Goal: Task Accomplishment & Management: Manage account settings

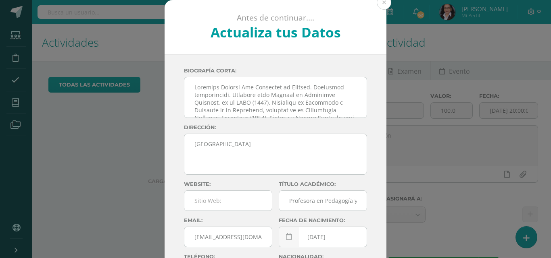
click at [16, 104] on div "Antes de continuar.... Actualiza tus Datos TIU ANNY mLUPxc1bMb58PSP3HSv1PBha9qZ…" at bounding box center [275, 152] width 544 height 304
click at [16, 104] on icon at bounding box center [15, 103] width 7 height 8
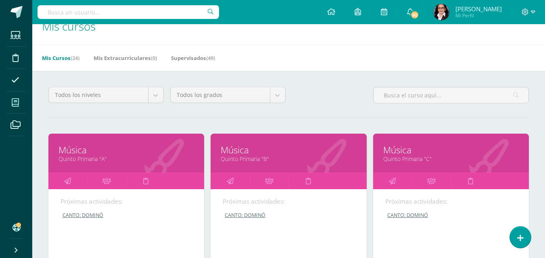
scroll to position [96, 0]
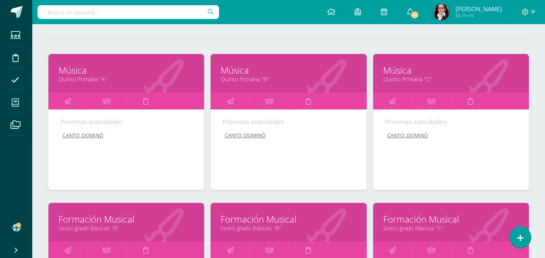
click at [413, 243] on link at bounding box center [431, 251] width 39 height 16
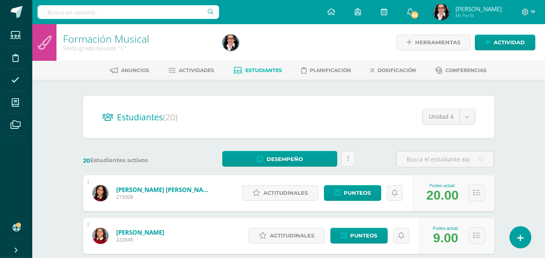
click at [191, 68] on span "Actividades" at bounding box center [196, 70] width 35 height 6
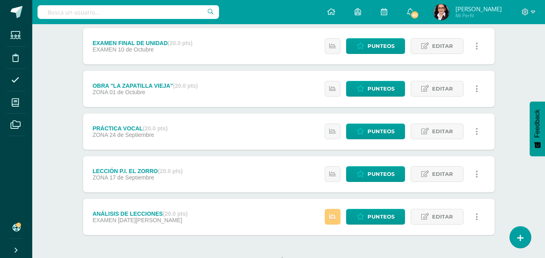
scroll to position [111, 0]
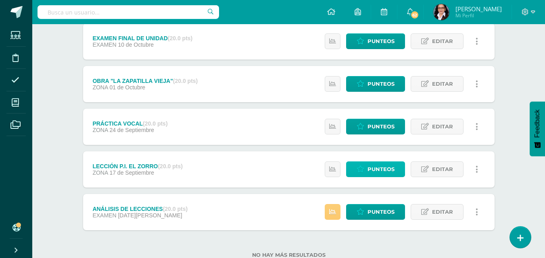
click at [391, 171] on span "Punteos" at bounding box center [380, 169] width 27 height 15
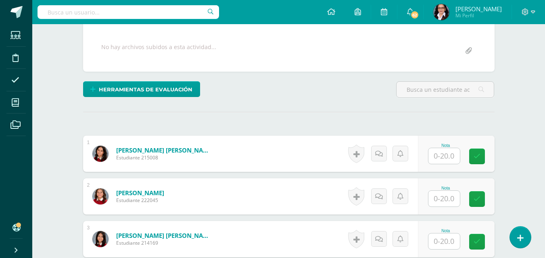
scroll to position [147, 0]
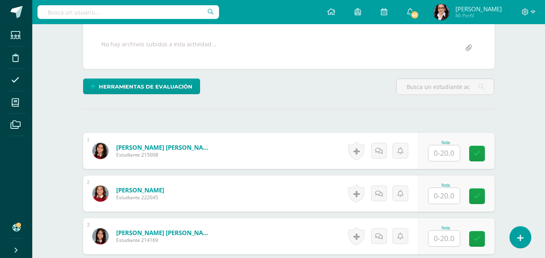
click at [449, 157] on input "text" at bounding box center [443, 154] width 31 height 16
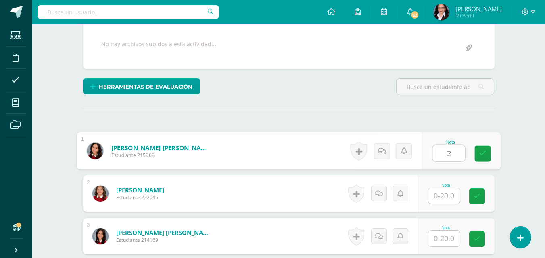
scroll to position [148, 0]
type input "20"
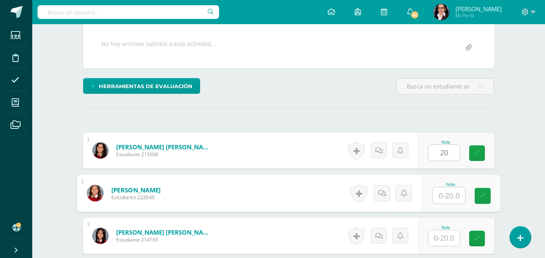
scroll to position [148, 0]
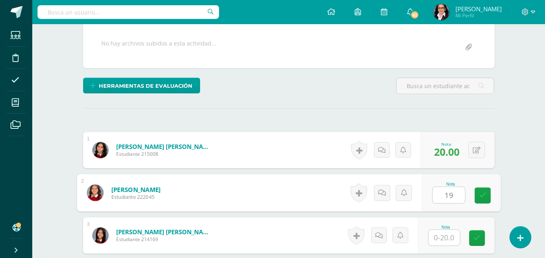
type input "19"
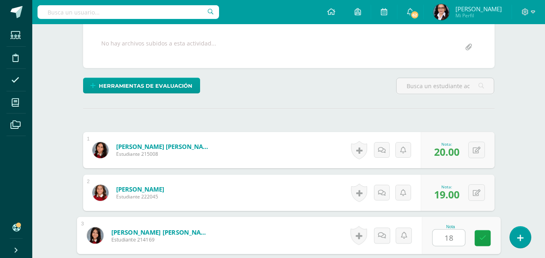
type input "18"
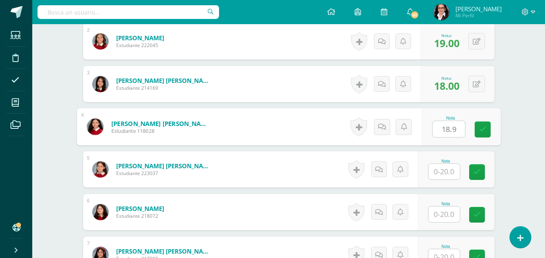
type input "18.9"
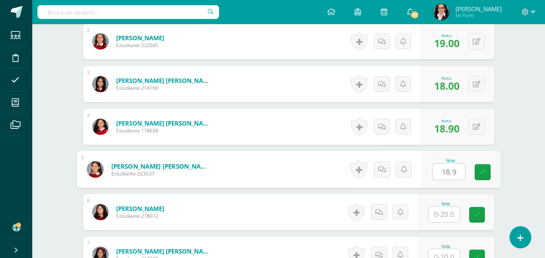
type input "18.9"
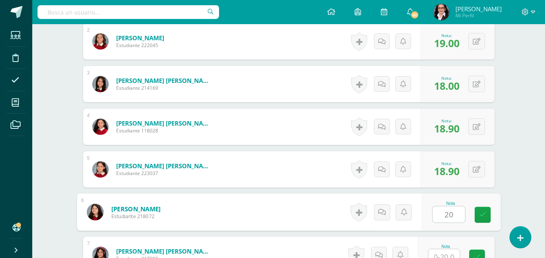
type input "20"
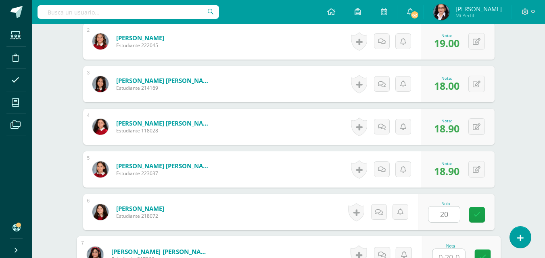
scroll to position [306, 0]
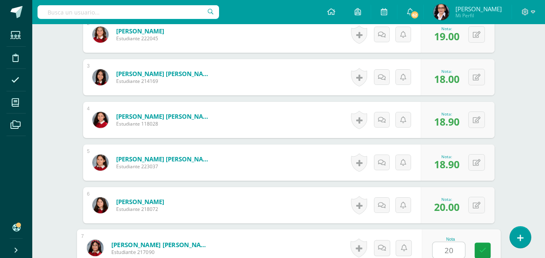
type input "20"
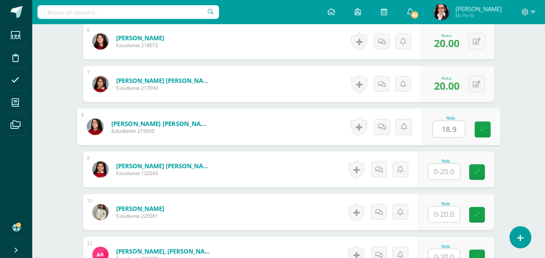
type input "18.9"
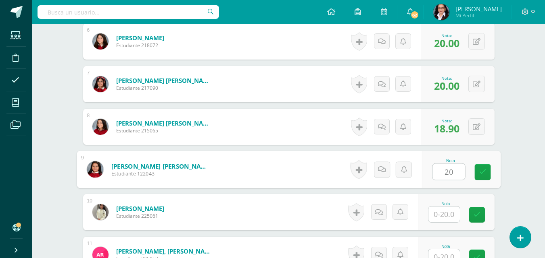
type input "20"
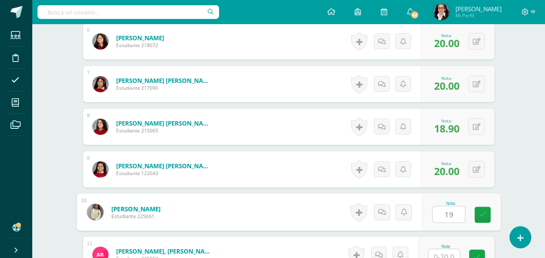
type input "19"
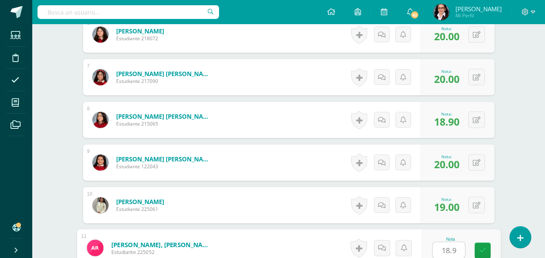
type input "18.9"
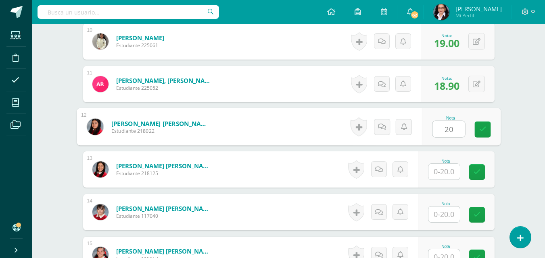
type input "20"
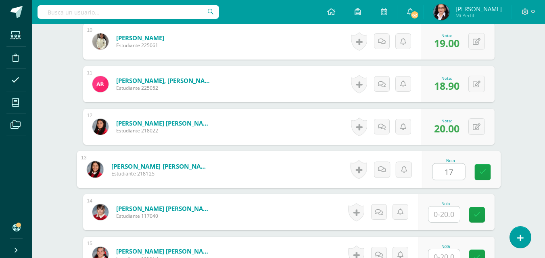
type input "17"
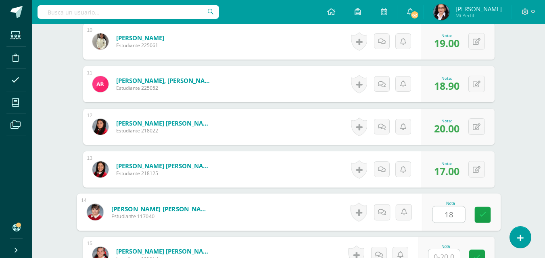
type input "18"
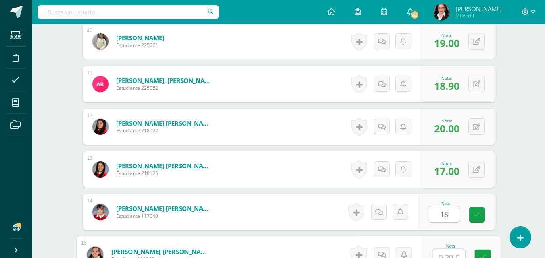
scroll to position [648, 0]
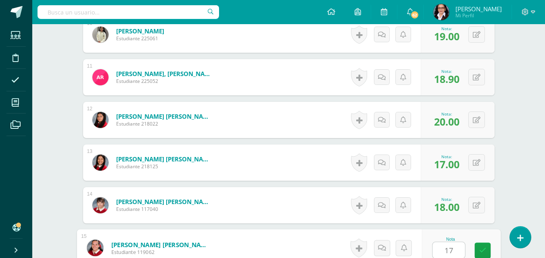
type input "17"
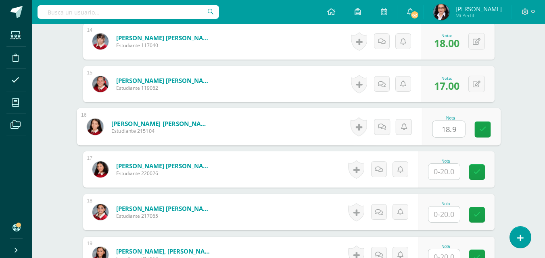
type input "18.9"
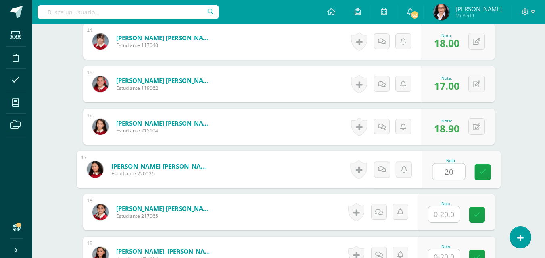
type input "20"
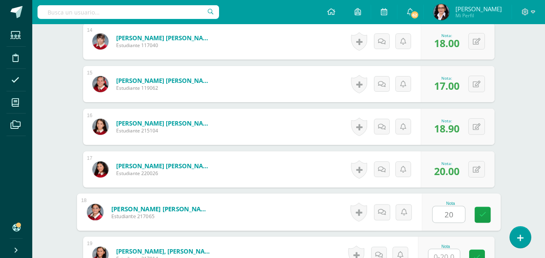
type input "20"
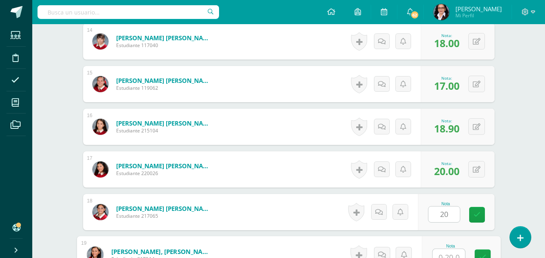
scroll to position [819, 0]
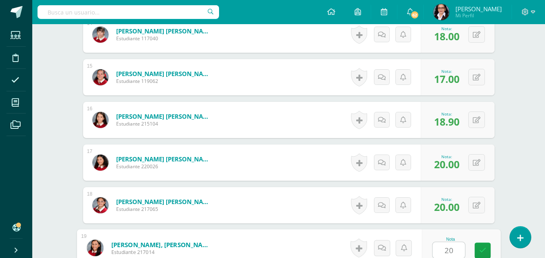
type input "20"
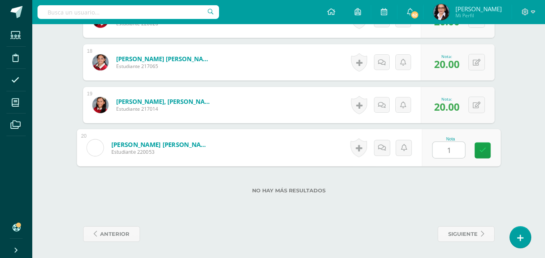
type input "18"
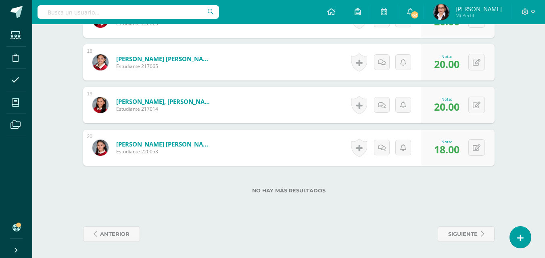
click at [17, 108] on span at bounding box center [15, 103] width 18 height 18
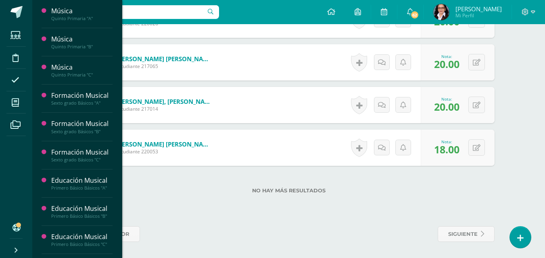
click at [95, 131] on div "Sexto grado Básicos "B"" at bounding box center [81, 132] width 61 height 6
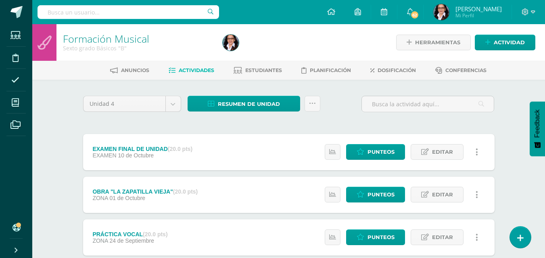
scroll to position [137, 0]
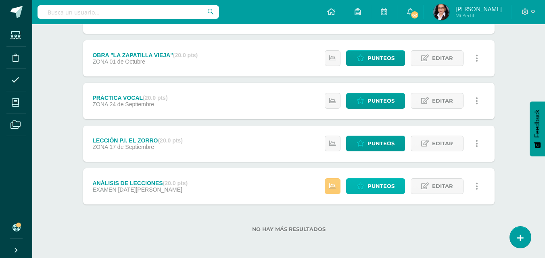
click at [381, 188] on span "Punteos" at bounding box center [380, 186] width 27 height 15
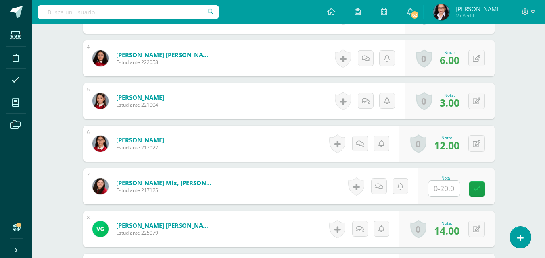
scroll to position [391, 0]
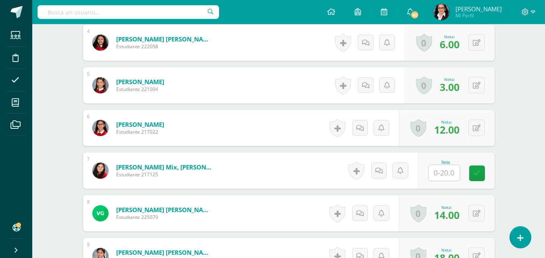
click at [447, 171] on input "text" at bounding box center [443, 173] width 31 height 16
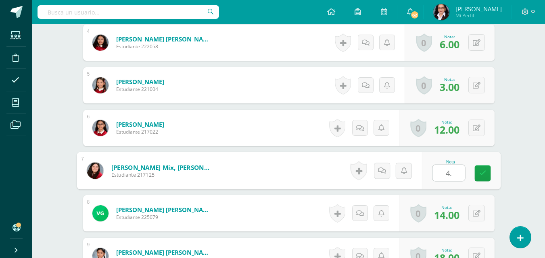
type input "4.5"
click at [479, 177] on link at bounding box center [482, 174] width 16 height 16
click at [387, 176] on link at bounding box center [390, 171] width 16 height 16
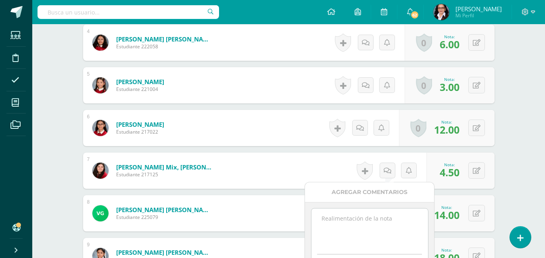
click at [345, 221] on textarea at bounding box center [369, 229] width 117 height 40
type textarea "No se conectó a clase el 14 de agosto. No hay excusa de inasistencia. Realizó l…"
click at [431, 246] on div "No se conectó a clase el 14 de agosto. No hay excusa de inasistencia. Realizó l…" at bounding box center [369, 241] width 129 height 79
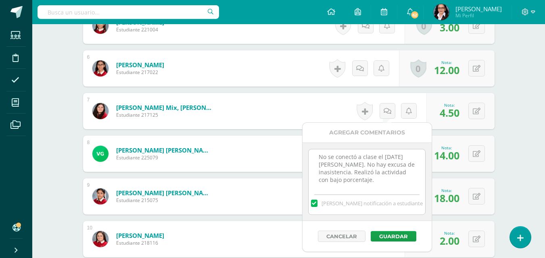
scroll to position [472, 0]
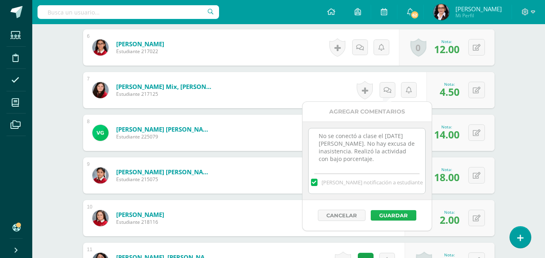
click at [396, 217] on button "Guardar" at bounding box center [394, 215] width 46 height 10
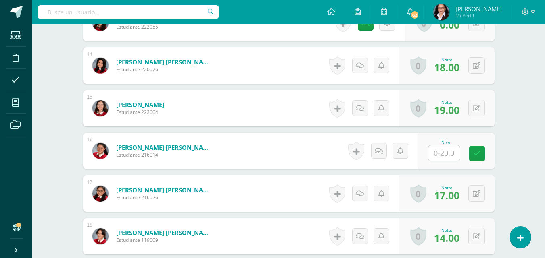
scroll to position [796, 0]
click at [449, 152] on input "text" at bounding box center [443, 153] width 31 height 16
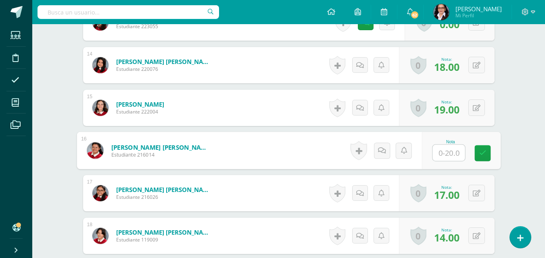
type input "3"
click at [481, 153] on icon at bounding box center [482, 153] width 7 height 7
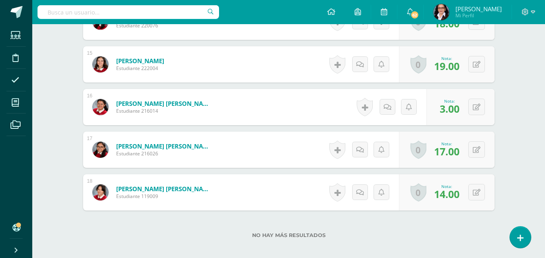
scroll to position [885, 0]
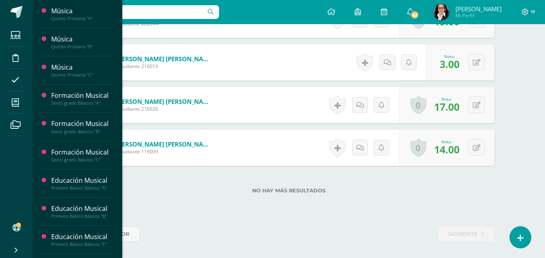
click at [17, 101] on icon at bounding box center [15, 103] width 7 height 8
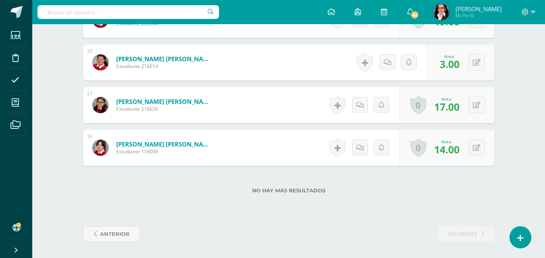
click at [178, 231] on div "anterior" at bounding box center [184, 235] width 209 height 16
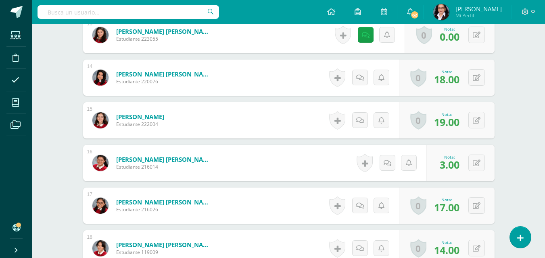
scroll to position [465, 0]
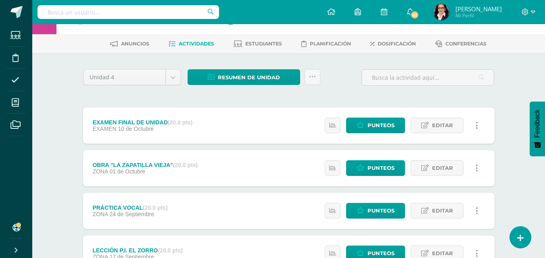
scroll to position [137, 0]
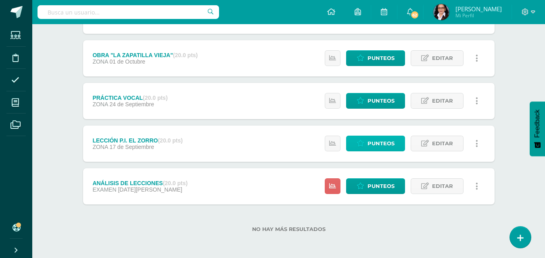
click at [381, 144] on span "Punteos" at bounding box center [380, 143] width 27 height 15
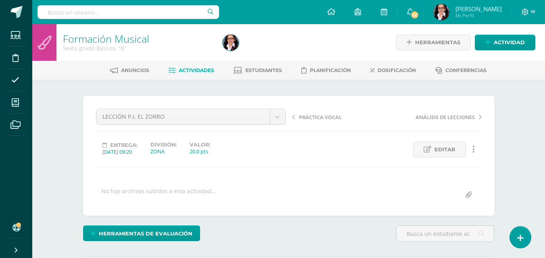
scroll to position [1, 0]
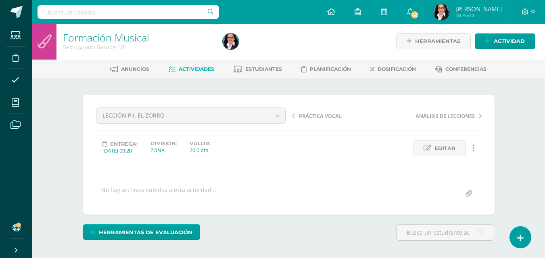
click at [439, 151] on span "Editar" at bounding box center [444, 148] width 21 height 15
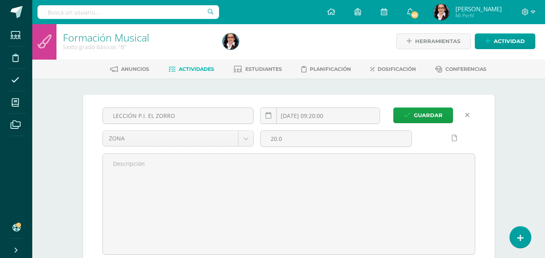
click at [300, 114] on input "[DATE] 09:20:00" at bounding box center [319, 116] width 119 height 16
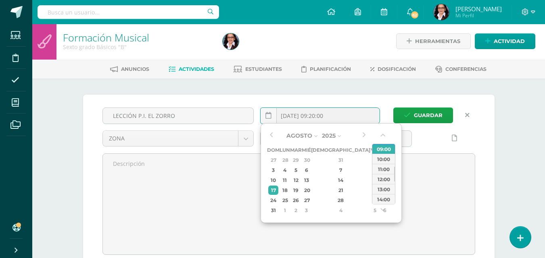
click at [270, 134] on button "button" at bounding box center [271, 136] width 8 height 12
click at [331, 205] on div "28" at bounding box center [341, 200] width 48 height 9
click at [381, 160] on div "10:00" at bounding box center [383, 159] width 23 height 10
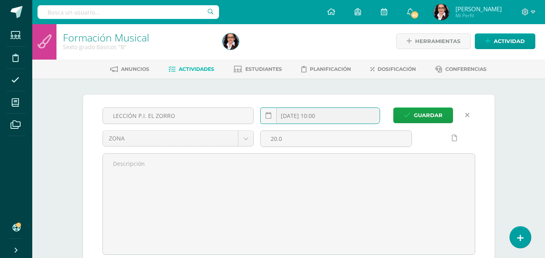
click at [323, 116] on input "2025-08-28 10:00" at bounding box center [319, 116] width 119 height 16
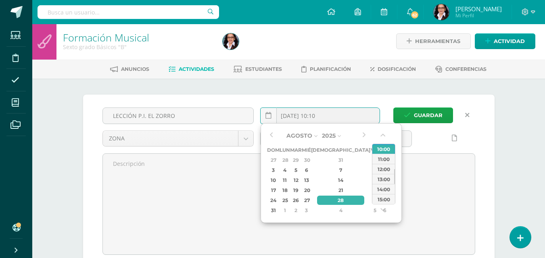
type input "2025-08-28 10:10"
click at [437, 117] on span "Guardar" at bounding box center [428, 115] width 29 height 15
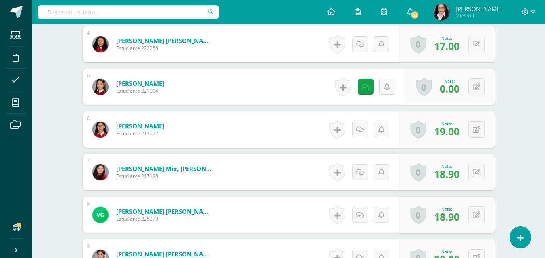
scroll to position [385, 0]
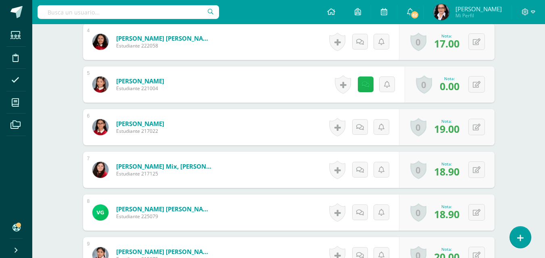
click at [364, 90] on link at bounding box center [366, 85] width 16 height 16
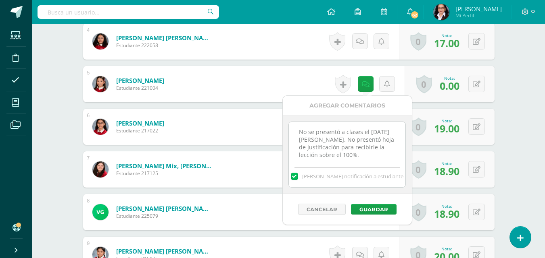
scroll to position [2, 0]
click at [377, 155] on textarea "No se presentó a clases el 28 de agosto. No presentó hoja de justificación para…" at bounding box center [347, 142] width 117 height 40
type textarea "No se presentó a clases el 28 de agosto. No presentó hoja de justificación para…"
click at [381, 210] on button "Guardar" at bounding box center [374, 209] width 46 height 10
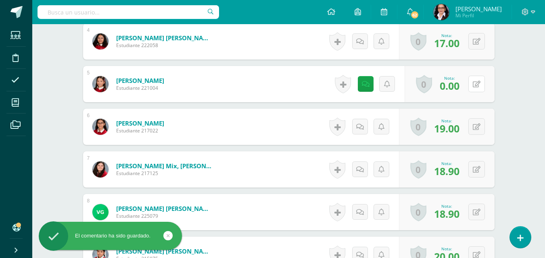
click at [478, 85] on icon at bounding box center [477, 84] width 8 height 7
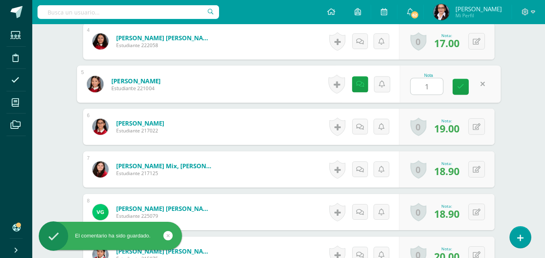
type input "10"
click at [461, 86] on icon at bounding box center [460, 86] width 7 height 7
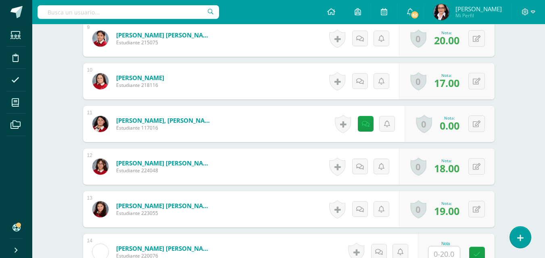
scroll to position [622, 0]
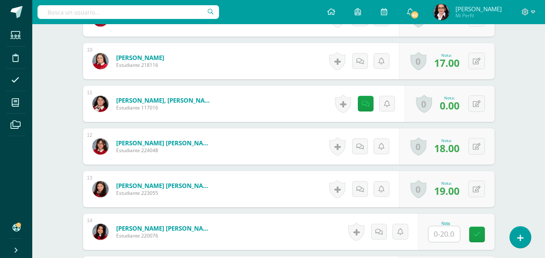
click at [373, 106] on div "Historial de actividad No hay historial para esta actividad Agregar Comentarios…" at bounding box center [368, 104] width 73 height 36
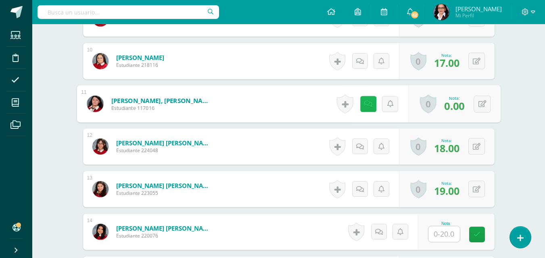
click at [369, 106] on link at bounding box center [368, 104] width 16 height 16
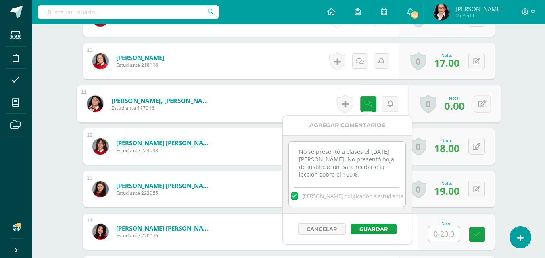
click at [367, 175] on textarea "No se presentó a clases el 28 de agosto. No presentó hoja de justificación para…" at bounding box center [347, 162] width 117 height 40
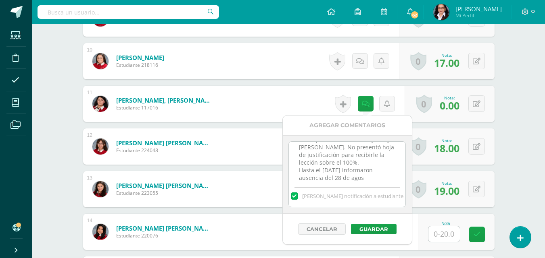
scroll to position [20, 0]
type textarea "No se presentó a clases el 28 de agosto. No presentó hoja de justificación para…"
click at [377, 229] on button "Guardar" at bounding box center [374, 229] width 46 height 10
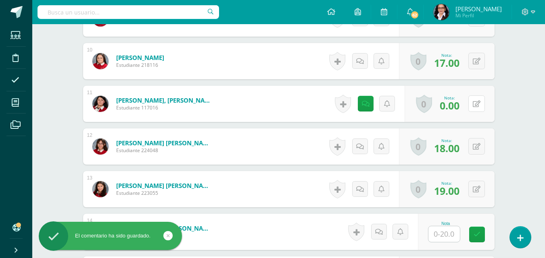
click at [477, 107] on icon at bounding box center [477, 104] width 8 height 7
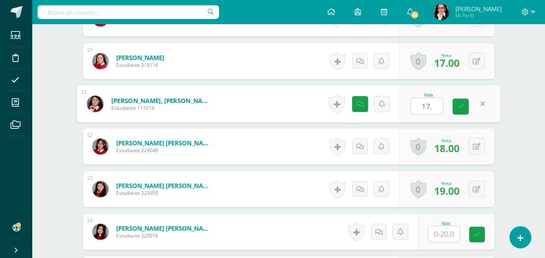
type input "17.7"
click at [462, 109] on icon at bounding box center [460, 106] width 7 height 7
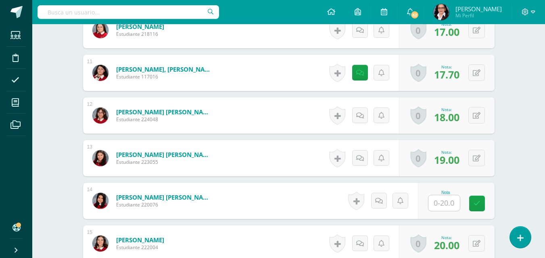
scroll to position [708, 0]
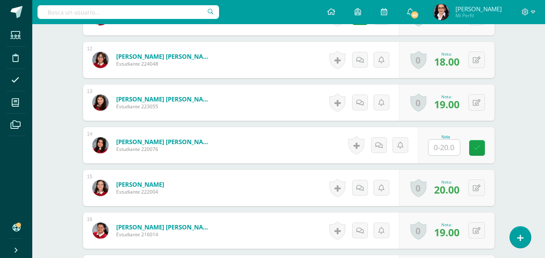
click at [445, 148] on input "text" at bounding box center [443, 148] width 31 height 16
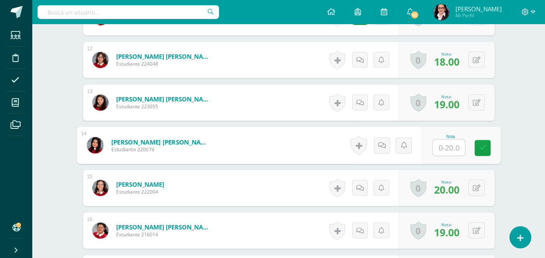
type input "0"
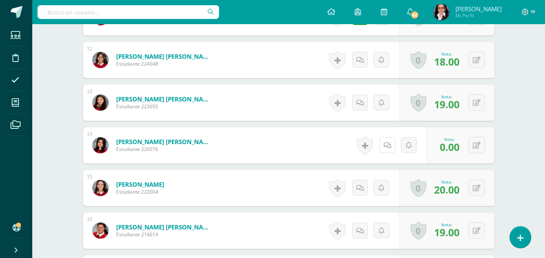
click at [389, 148] on icon at bounding box center [387, 145] width 8 height 7
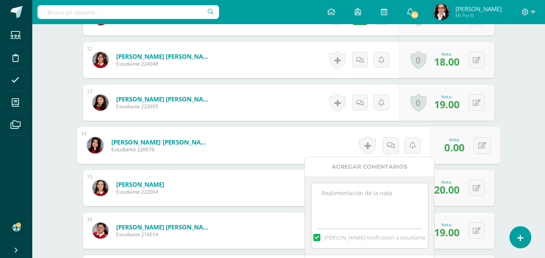
click at [352, 200] on textarea at bounding box center [369, 203] width 117 height 40
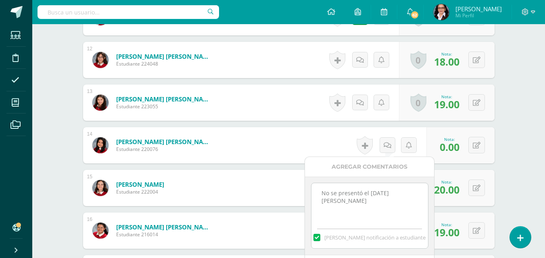
type textarea "No se presentó el 28 de agosto."
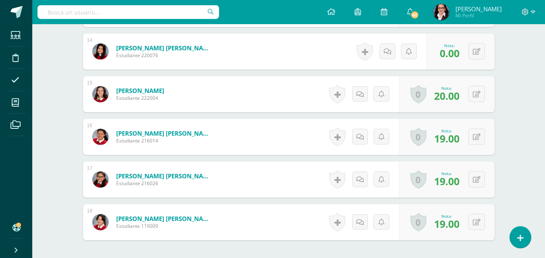
scroll to position [803, 0]
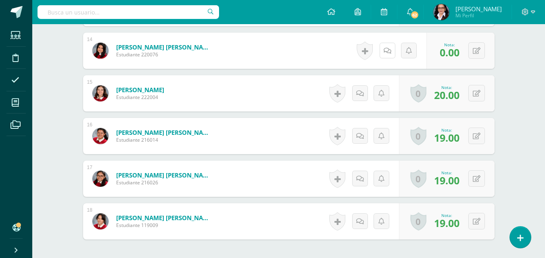
click at [387, 51] on icon at bounding box center [387, 51] width 8 height 7
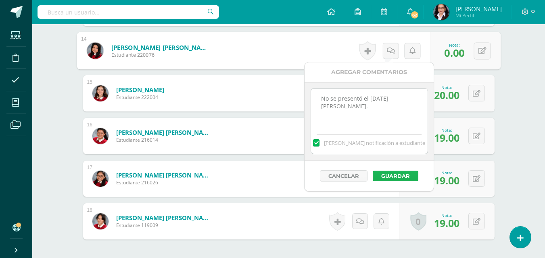
click at [407, 177] on button "Guardar" at bounding box center [396, 176] width 46 height 10
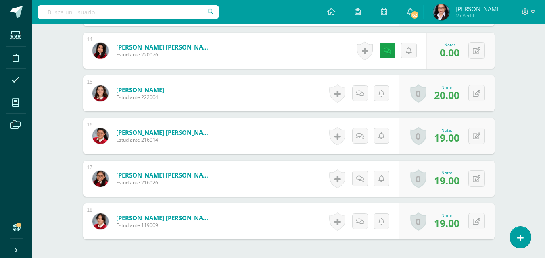
click at [18, 109] on span at bounding box center [15, 103] width 18 height 18
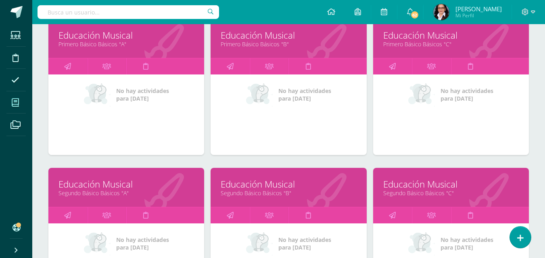
scroll to position [482, 0]
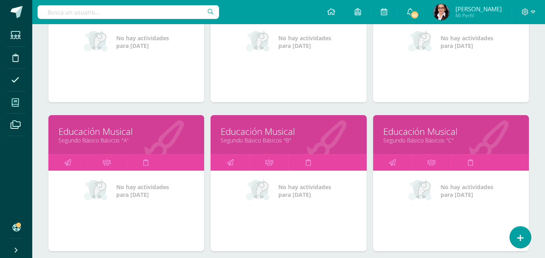
click at [258, 135] on link "Educación Musical" at bounding box center [288, 131] width 135 height 12
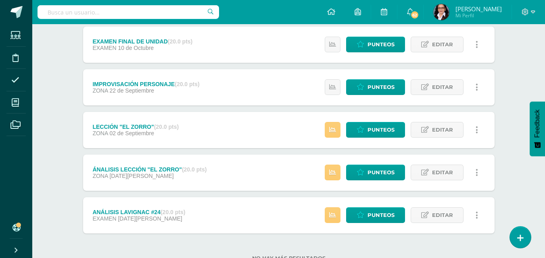
scroll to position [112, 0]
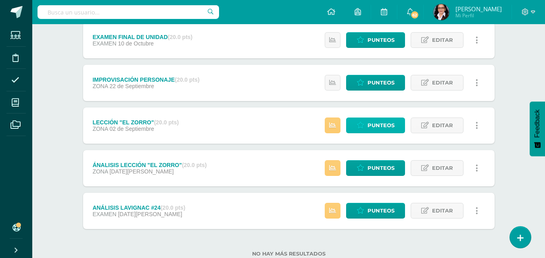
click at [382, 126] on span "Punteos" at bounding box center [380, 125] width 27 height 15
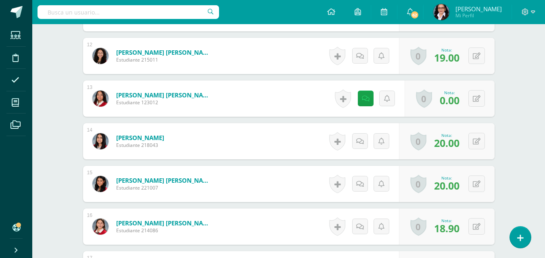
scroll to position [713, 0]
click at [362, 101] on icon at bounding box center [366, 98] width 8 height 7
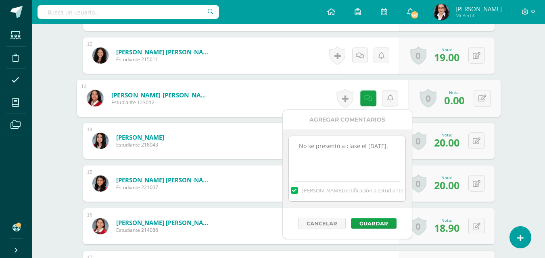
click at [346, 160] on textarea "No se presentó a clase el 2 de septiembre." at bounding box center [347, 156] width 117 height 40
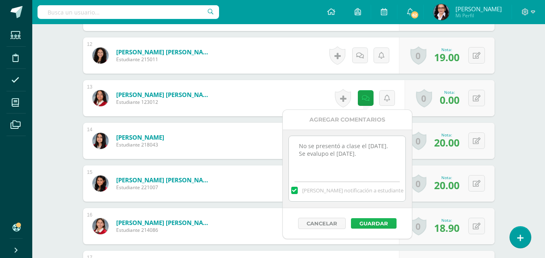
click at [378, 221] on button "Guardar" at bounding box center [374, 224] width 46 height 10
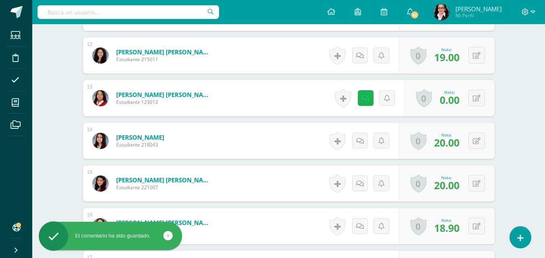
click at [360, 98] on link at bounding box center [366, 98] width 16 height 16
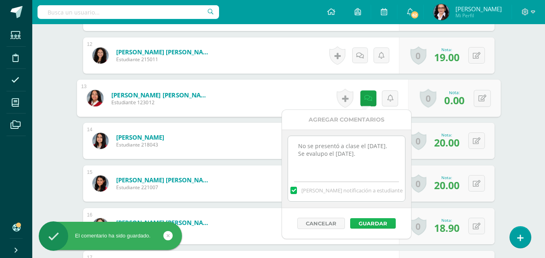
click at [373, 223] on button "Guardar" at bounding box center [373, 224] width 46 height 10
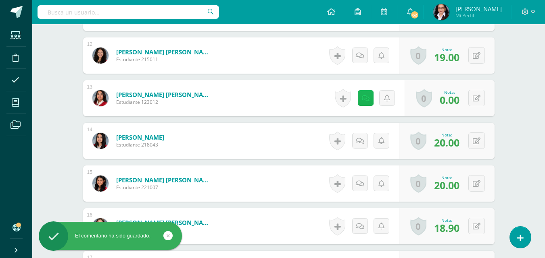
click at [360, 102] on link at bounding box center [366, 98] width 16 height 16
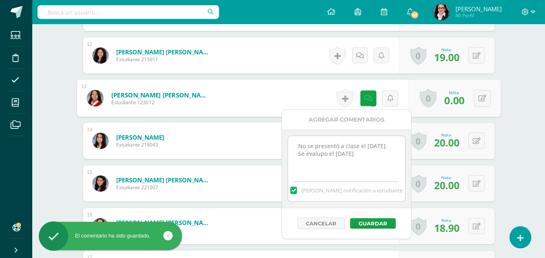
click at [322, 160] on textarea "No se presentó a clase el 2 de septiembre." at bounding box center [346, 156] width 117 height 40
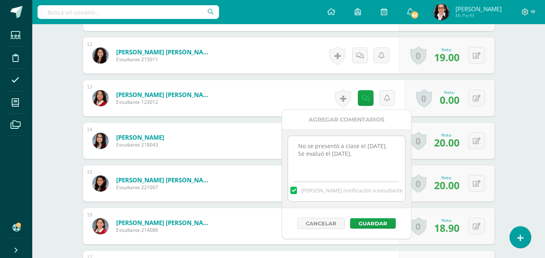
type textarea "No se presentó a clase el 2 de septiembre. Se evaluó el 9 de septiembre."
click at [379, 223] on button "Guardar" at bounding box center [373, 224] width 46 height 10
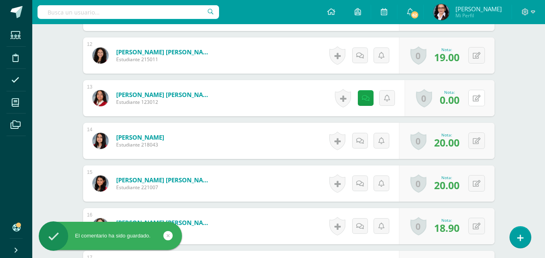
click at [478, 102] on button at bounding box center [476, 98] width 17 height 17
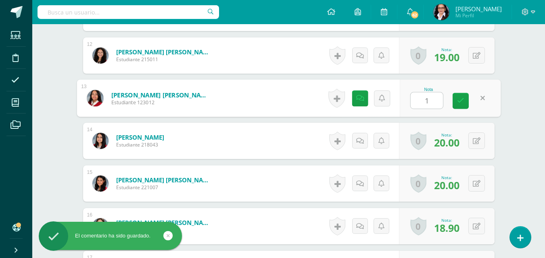
type input "19"
click at [465, 104] on link at bounding box center [460, 101] width 16 height 16
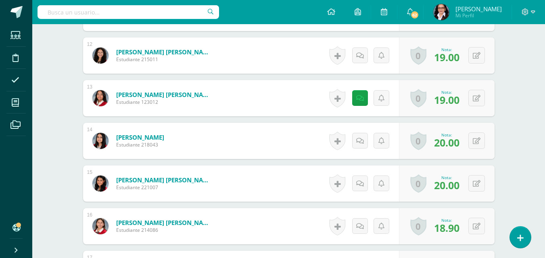
click at [16, 99] on icon at bounding box center [15, 103] width 7 height 8
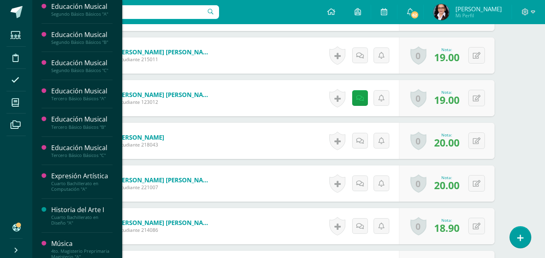
scroll to position [471, 0]
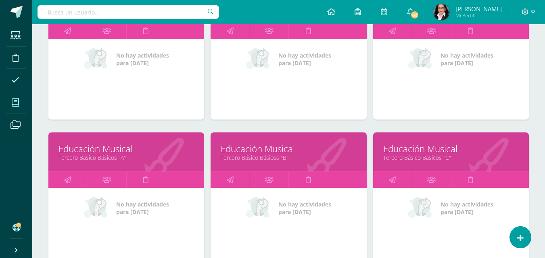
scroll to position [615, 0]
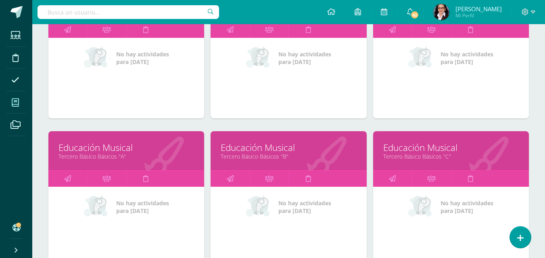
click at [264, 154] on link "Tercero Básico Básicos "B"" at bounding box center [288, 157] width 135 height 8
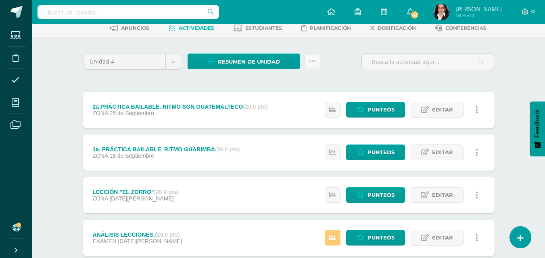
scroll to position [137, 0]
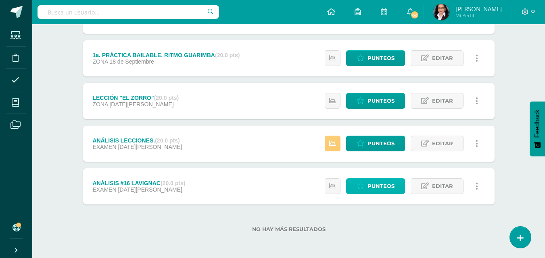
click at [386, 182] on span "Punteos" at bounding box center [380, 186] width 27 height 15
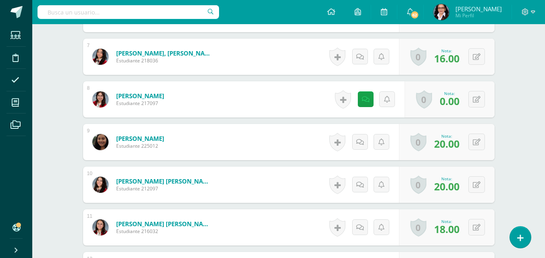
scroll to position [508, 0]
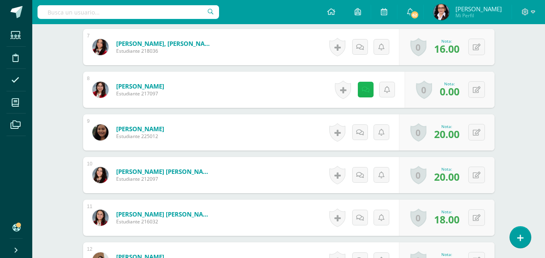
click at [363, 92] on icon at bounding box center [366, 90] width 8 height 7
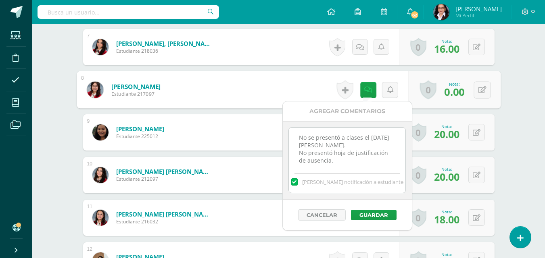
click at [350, 167] on textarea "No se presentó a clases el [DATE][PERSON_NAME]. No presentó hoja de justificaci…" at bounding box center [347, 148] width 117 height 40
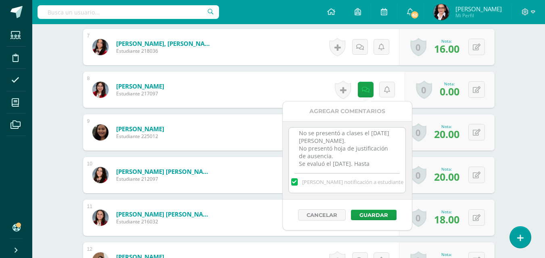
scroll to position [12, 0]
type textarea "No se presentó a clases el 22 de agosto. No presentó hoja de justificación de a…"
click at [380, 219] on button "Guardar" at bounding box center [374, 215] width 46 height 10
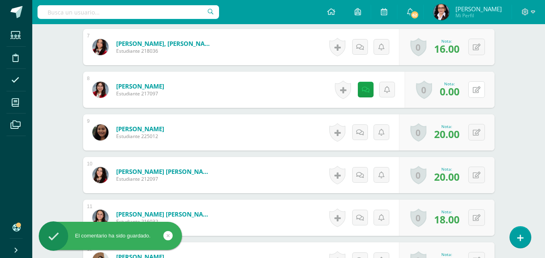
click at [476, 92] on icon at bounding box center [477, 90] width 8 height 7
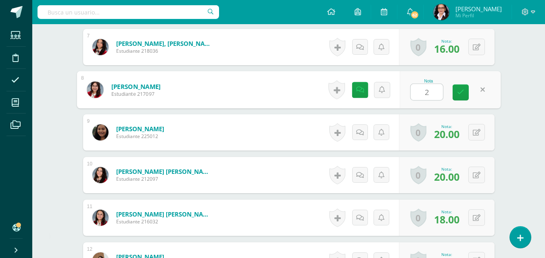
type input "20"
click at [466, 94] on link at bounding box center [460, 93] width 16 height 16
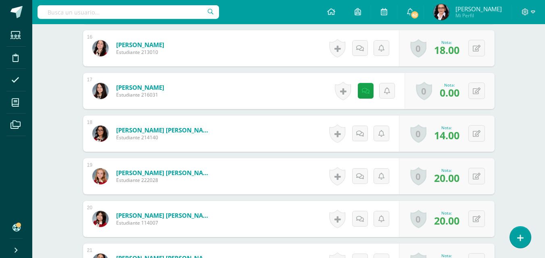
scroll to position [891, 0]
click at [367, 92] on icon at bounding box center [366, 90] width 8 height 7
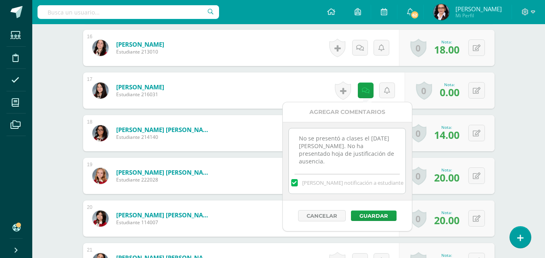
click at [378, 162] on textarea "No se presentó a clases el 22 de agosto. No ha presentado hoja de justificación…" at bounding box center [347, 149] width 117 height 40
type textarea "No se presentó a clases el 22 de agosto. No ha presentado hoja de justificación…"
click at [383, 217] on button "Guardar" at bounding box center [374, 216] width 46 height 10
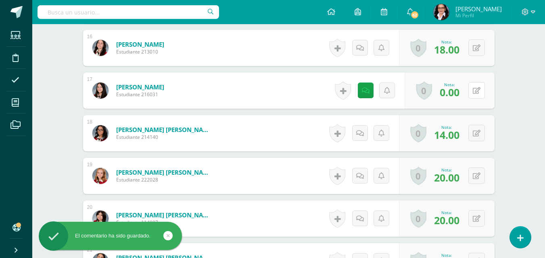
click at [481, 91] on button at bounding box center [476, 90] width 17 height 17
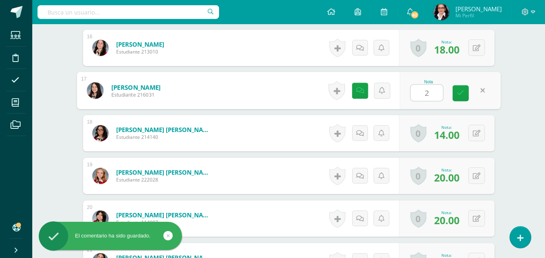
type input "20"
click at [465, 94] on link at bounding box center [460, 93] width 16 height 16
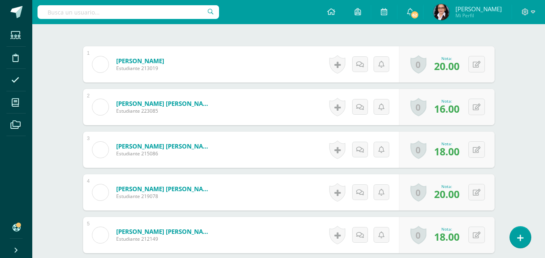
scroll to position [0, 0]
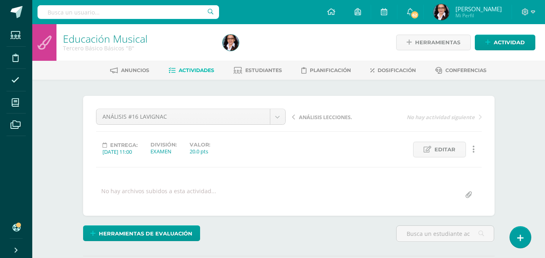
click at [328, 117] on span "ANÁLISIS LECCIONES." at bounding box center [325, 117] width 53 height 7
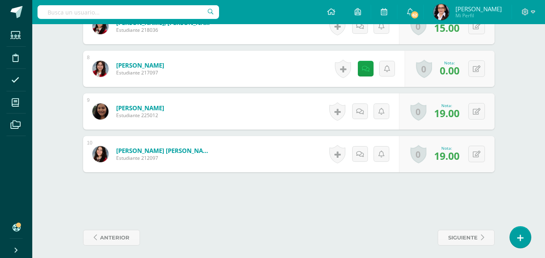
scroll to position [540, 0]
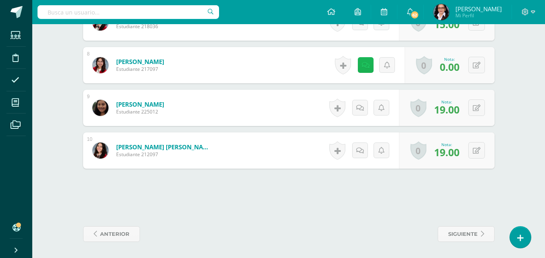
click at [363, 67] on icon at bounding box center [366, 65] width 8 height 7
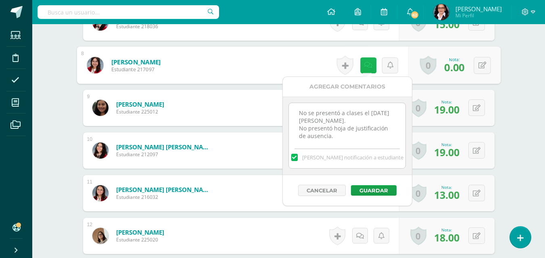
scroll to position [540, 0]
click at [340, 140] on textarea "No se presentó a clases el [DATE][PERSON_NAME]. No presentó hoja de justificaci…" at bounding box center [347, 123] width 117 height 40
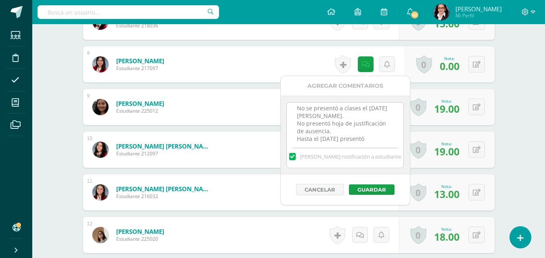
scroll to position [12, 0]
type textarea "No se presentó a clases el [DATE][PERSON_NAME]. No presentó hoja de justificaci…"
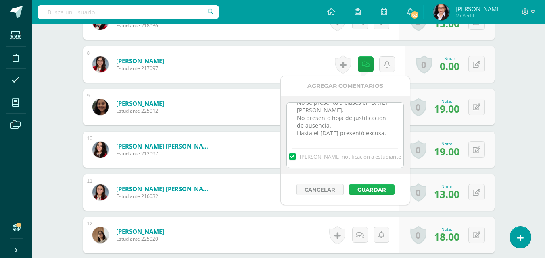
click at [367, 191] on button "Guardar" at bounding box center [372, 190] width 46 height 10
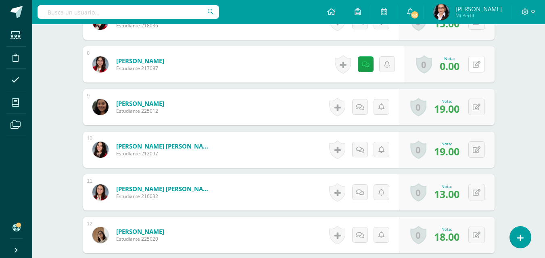
click at [473, 67] on div "0 [GEOGRAPHIC_DATA] Logros obtenidos Aún no hay logros agregados Nota: 0.00" at bounding box center [449, 64] width 90 height 36
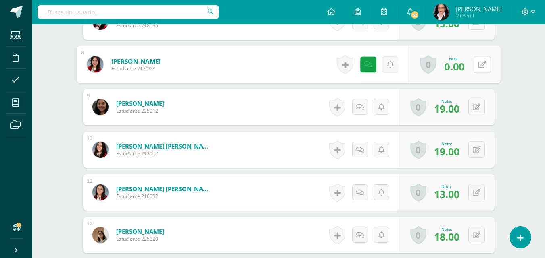
click at [482, 67] on icon at bounding box center [482, 64] width 8 height 7
type input "19"
click at [464, 71] on link at bounding box center [460, 67] width 16 height 16
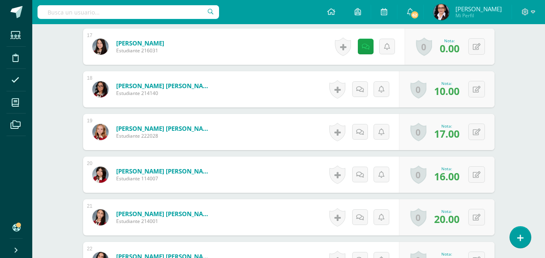
scroll to position [946, 0]
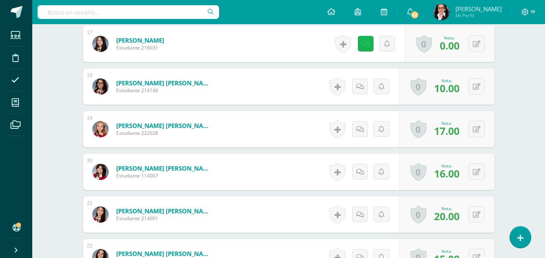
click at [363, 46] on icon at bounding box center [366, 44] width 8 height 7
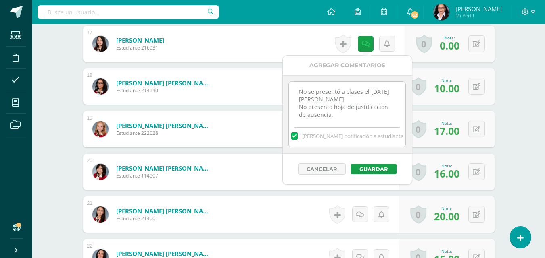
click at [347, 117] on textarea "No se presentó a clases el [DATE][PERSON_NAME]. No presentó hoja de justificaci…" at bounding box center [347, 102] width 117 height 40
type textarea "No se presentó a clases el [DATE][PERSON_NAME]. No presentó hoja de justificaci…"
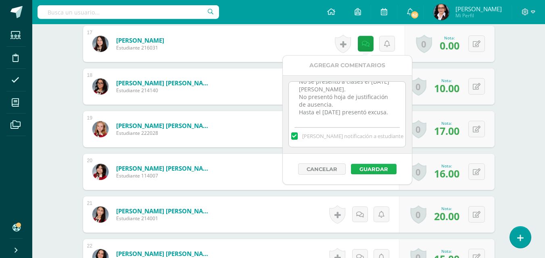
click at [381, 173] on button "Guardar" at bounding box center [374, 169] width 46 height 10
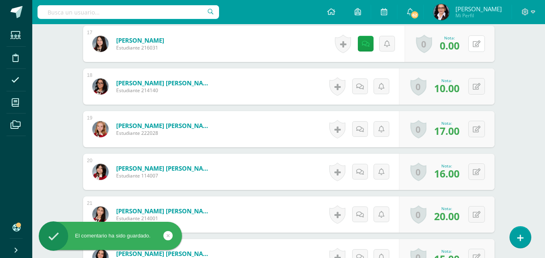
click at [479, 47] on icon at bounding box center [477, 44] width 8 height 7
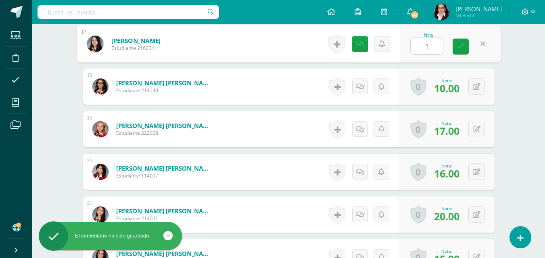
type input "19"
click at [462, 49] on icon at bounding box center [460, 46] width 7 height 7
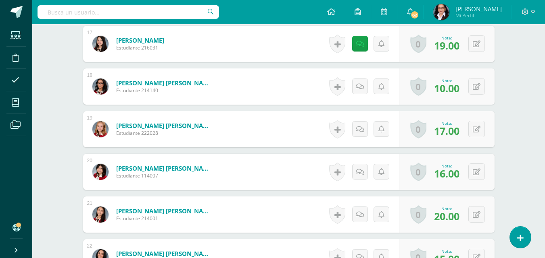
click at [19, 107] on span at bounding box center [15, 103] width 18 height 18
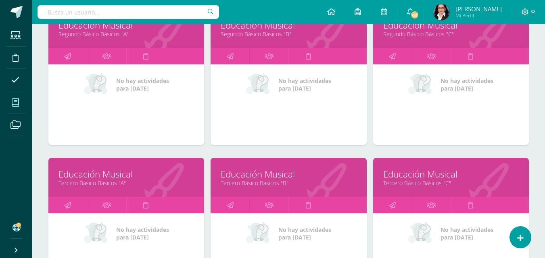
scroll to position [641, 0]
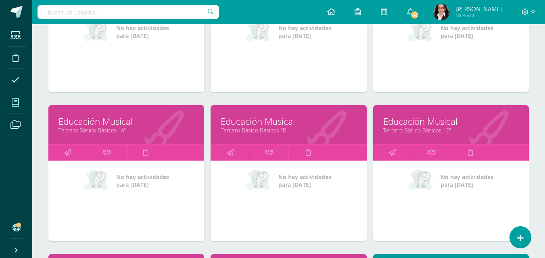
click at [426, 125] on link "Educación Musical" at bounding box center [450, 121] width 135 height 12
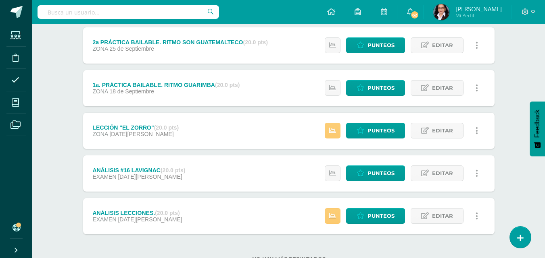
scroll to position [110, 0]
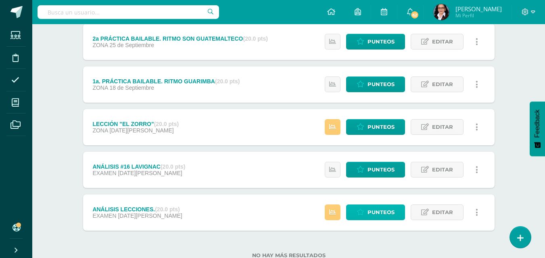
click at [384, 213] on span "Punteos" at bounding box center [380, 212] width 27 height 15
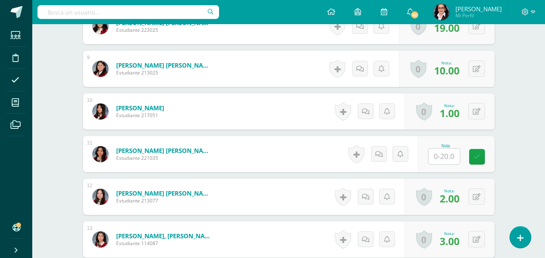
scroll to position [581, 0]
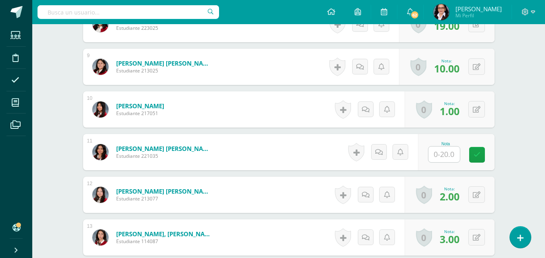
click at [446, 152] on input "text" at bounding box center [443, 155] width 31 height 16
type input "8.5"
click at [486, 160] on link at bounding box center [482, 155] width 16 height 16
click at [387, 157] on link at bounding box center [387, 152] width 16 height 16
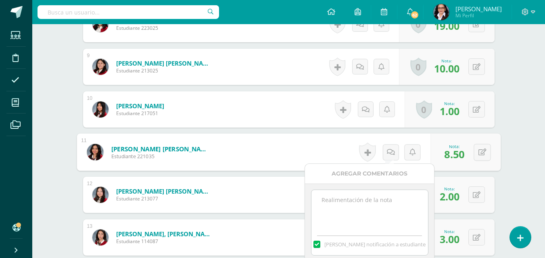
click at [337, 205] on textarea at bounding box center [369, 210] width 117 height 40
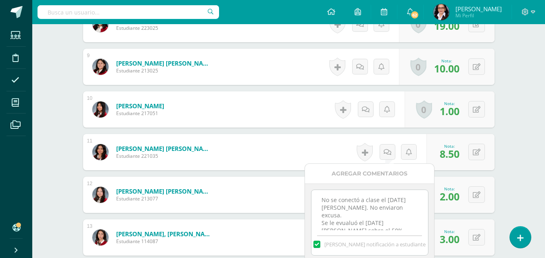
type textarea "No se conectó a clase el 14 de agosto. No enviaron excusa. Se le evualuó el 21 …"
click at [431, 247] on div "No se conectó a clase el 14 de agosto. No enviaron excusa. Se le evualuó el 21 …" at bounding box center [369, 223] width 129 height 79
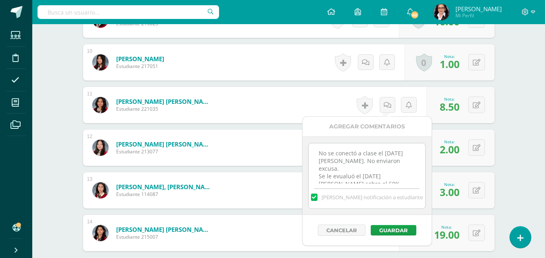
scroll to position [629, 0]
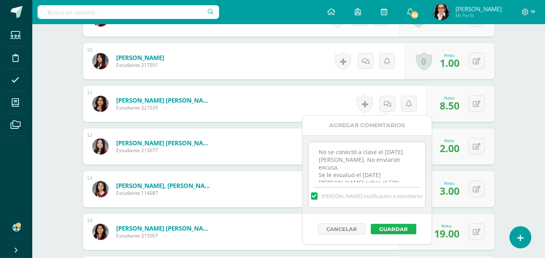
click at [401, 231] on button "Guardar" at bounding box center [394, 229] width 46 height 10
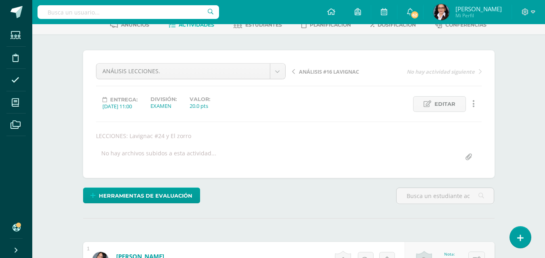
scroll to position [0, 0]
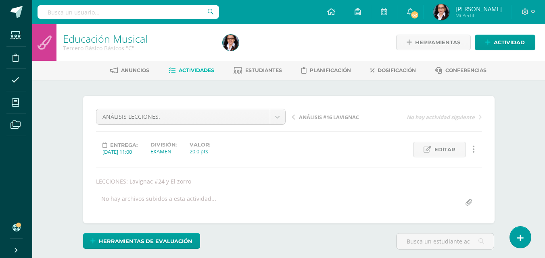
click at [195, 70] on span "Actividades" at bounding box center [196, 70] width 35 height 6
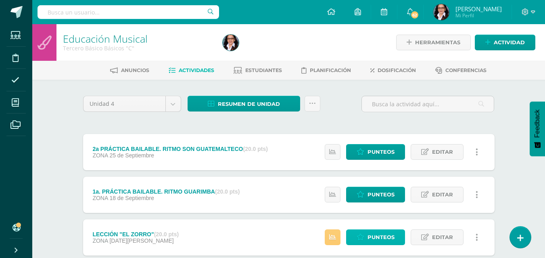
click at [383, 244] on span "Punteos" at bounding box center [380, 237] width 27 height 15
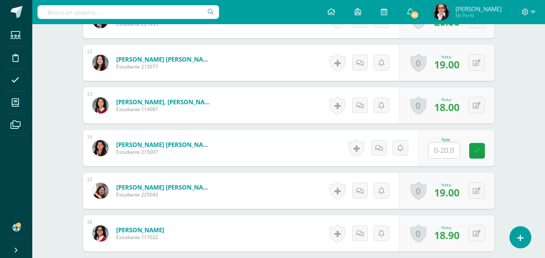
scroll to position [706, 0]
click at [453, 150] on input "text" at bounding box center [443, 150] width 31 height 16
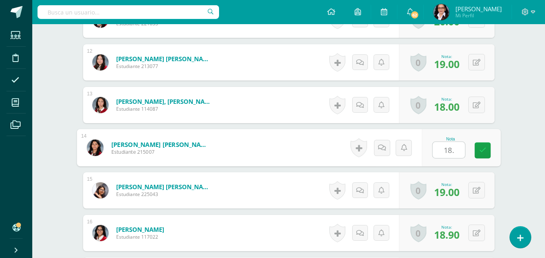
type input "18.9"
click at [485, 150] on icon at bounding box center [482, 150] width 7 height 7
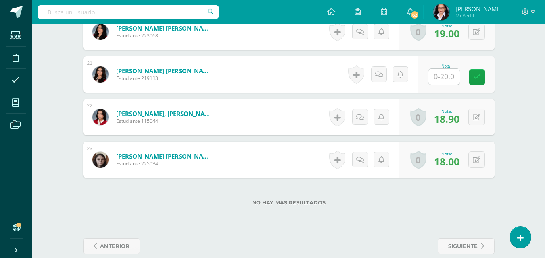
scroll to position [1079, 0]
click at [449, 77] on input "text" at bounding box center [443, 77] width 31 height 16
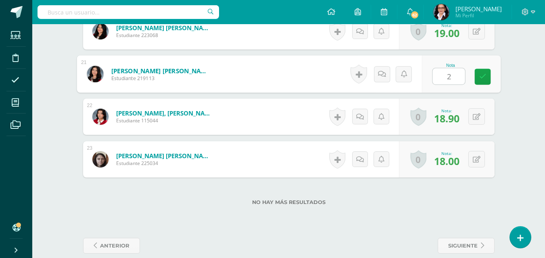
type input "20"
click at [486, 78] on link at bounding box center [482, 77] width 16 height 16
